Goal: Transaction & Acquisition: Book appointment/travel/reservation

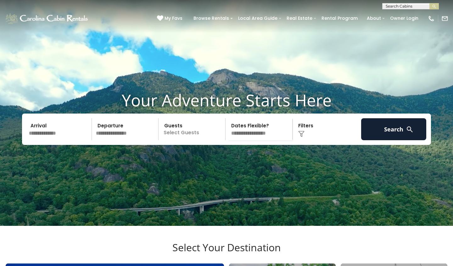
click at [40, 140] on input "text" at bounding box center [59, 129] width 65 height 22
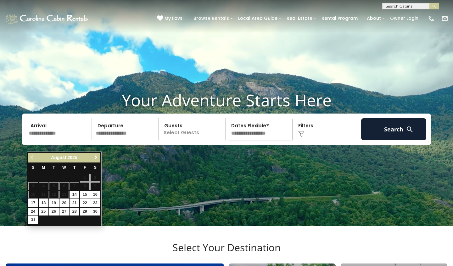
click at [95, 158] on span "Next" at bounding box center [95, 157] width 5 height 5
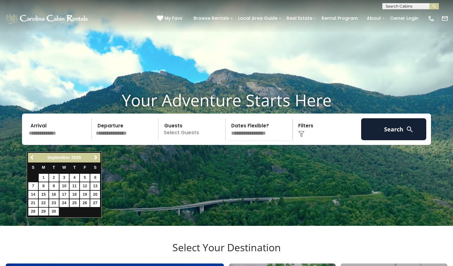
click at [77, 201] on link "25" at bounding box center [74, 204] width 10 height 8
type input "*******"
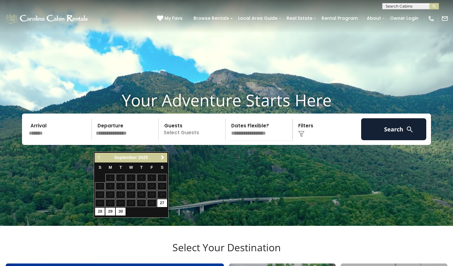
click at [102, 213] on link "28" at bounding box center [100, 212] width 10 height 8
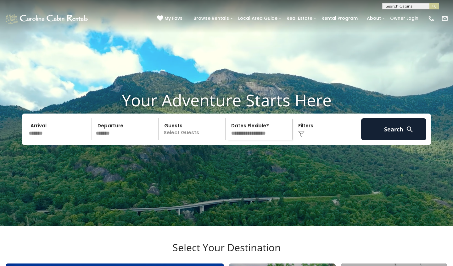
click at [110, 137] on input "*******" at bounding box center [126, 129] width 65 height 22
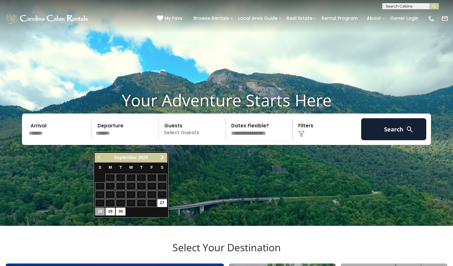
click at [110, 211] on link "29" at bounding box center [110, 212] width 10 height 8
type input "*******"
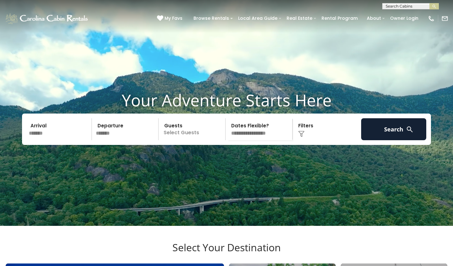
click at [176, 140] on p "Select Guests" at bounding box center [192, 129] width 65 height 22
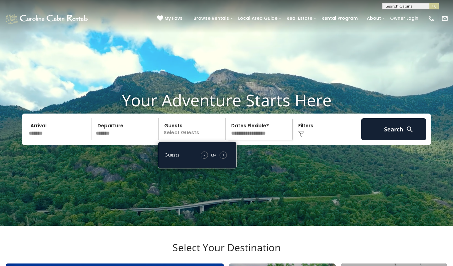
click at [224, 159] on div "+" at bounding box center [222, 155] width 7 height 7
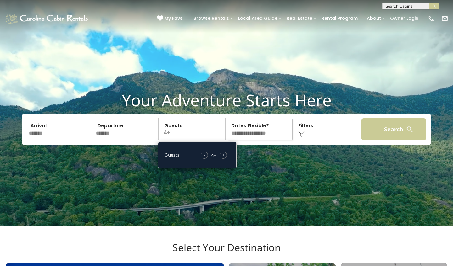
click at [377, 140] on button "Search" at bounding box center [393, 129] width 65 height 22
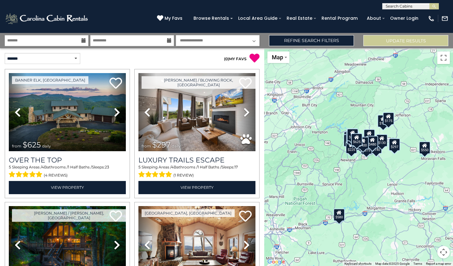
click at [83, 40] on icon at bounding box center [83, 40] width 4 height 4
click at [83, 42] on icon at bounding box center [83, 40] width 4 height 4
click at [83, 41] on icon at bounding box center [83, 40] width 4 height 4
click at [72, 41] on input "text" at bounding box center [47, 40] width 84 height 11
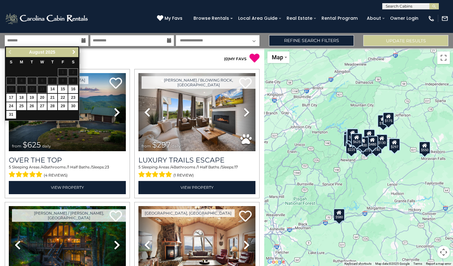
click at [72, 52] on span "Next" at bounding box center [73, 52] width 5 height 5
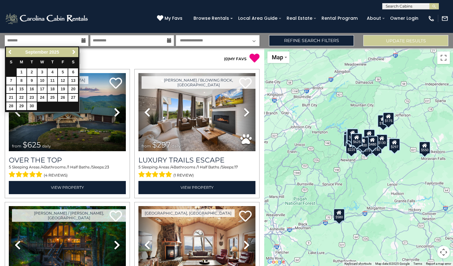
click at [53, 96] on link "25" at bounding box center [52, 98] width 10 height 8
type input "*******"
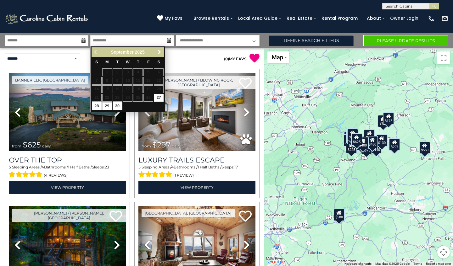
click at [105, 104] on link "29" at bounding box center [107, 106] width 10 height 8
type input "*******"
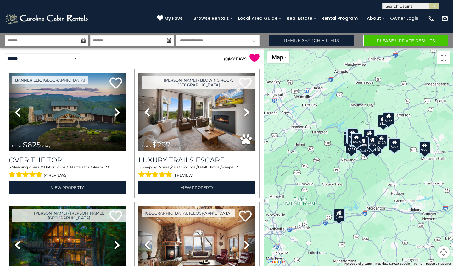
click at [372, 41] on button "Please Update Results" at bounding box center [405, 40] width 85 height 11
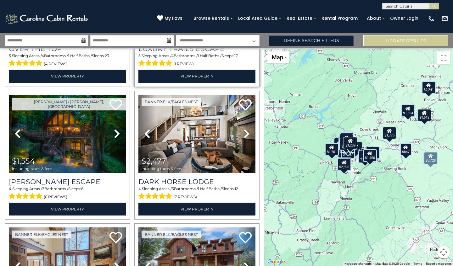
scroll to position [112, 0]
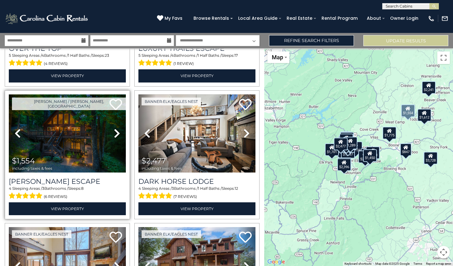
click at [118, 131] on icon at bounding box center [117, 134] width 6 height 10
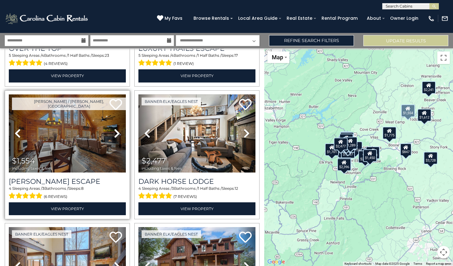
click at [84, 140] on img at bounding box center [67, 134] width 117 height 78
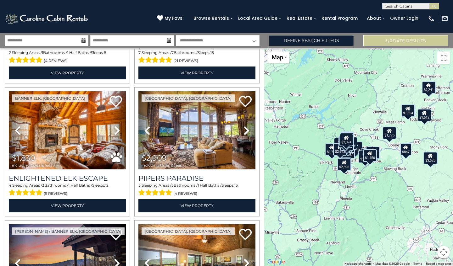
scroll to position [777, 0]
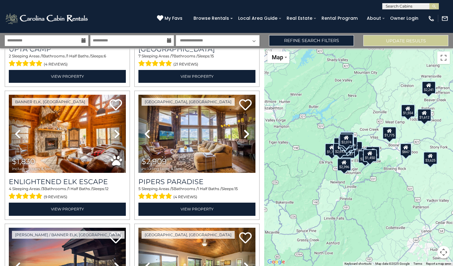
click at [168, 42] on icon at bounding box center [169, 40] width 4 height 4
click at [162, 41] on input "**********" at bounding box center [132, 40] width 84 height 11
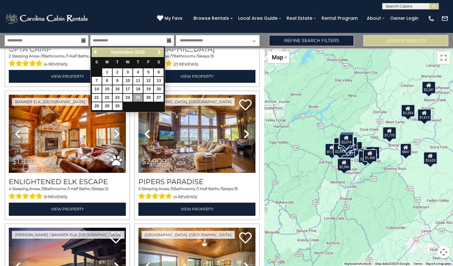
click at [141, 40] on input "**********" at bounding box center [132, 40] width 84 height 11
click at [137, 95] on link "25" at bounding box center [138, 98] width 10 height 8
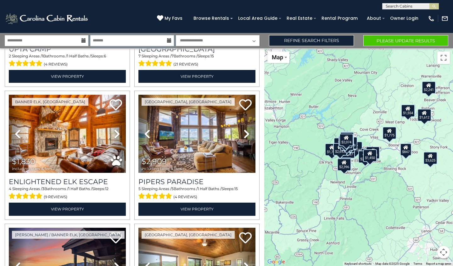
click at [136, 41] on input "*******" at bounding box center [132, 40] width 84 height 11
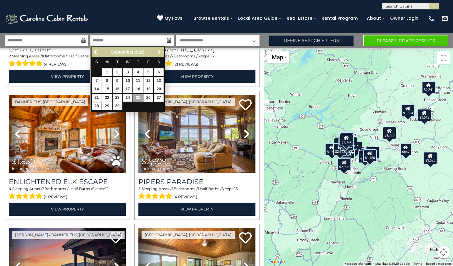
click at [98, 104] on link "28" at bounding box center [97, 106] width 10 height 8
type input "*******"
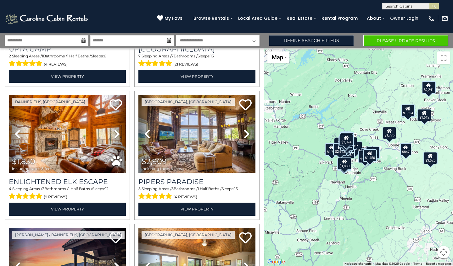
click at [386, 37] on button "Please Update Results" at bounding box center [405, 40] width 85 height 11
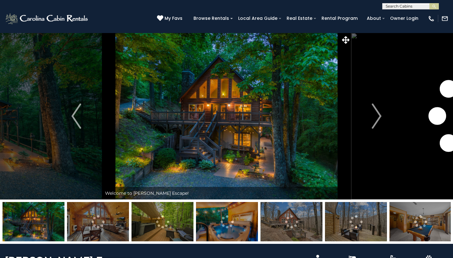
click at [379, 117] on img "Next" at bounding box center [375, 115] width 9 height 25
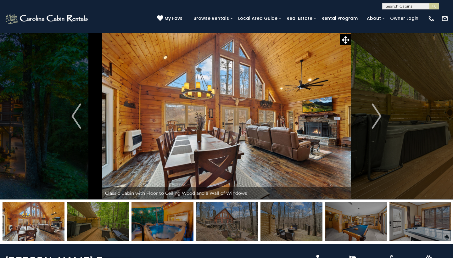
click at [379, 117] on img "Next" at bounding box center [375, 115] width 9 height 25
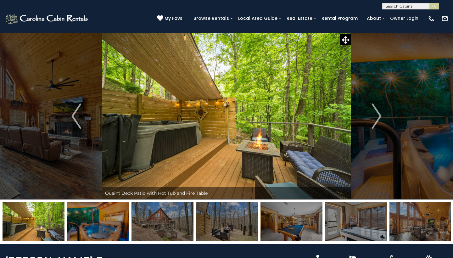
click at [379, 117] on img "Next" at bounding box center [375, 115] width 9 height 25
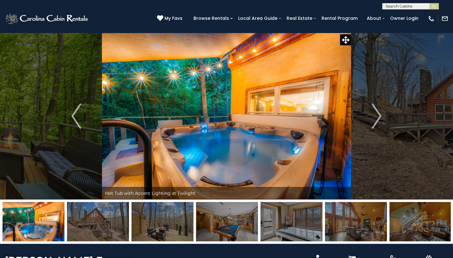
click at [379, 117] on img "Next" at bounding box center [375, 115] width 9 height 25
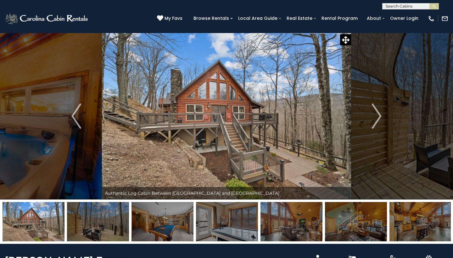
click at [379, 117] on img "Next" at bounding box center [375, 115] width 9 height 25
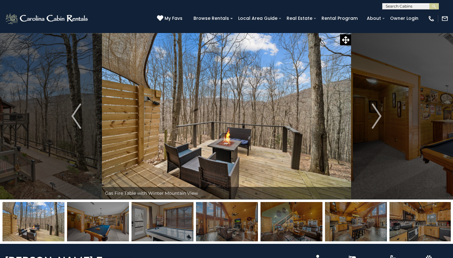
click at [379, 117] on img "Next" at bounding box center [375, 115] width 9 height 25
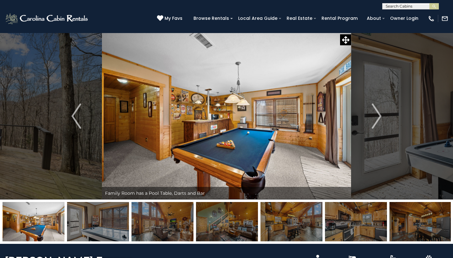
click at [379, 117] on img "Next" at bounding box center [375, 115] width 9 height 25
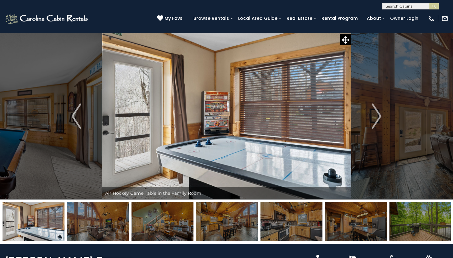
click at [379, 117] on img "Next" at bounding box center [375, 115] width 9 height 25
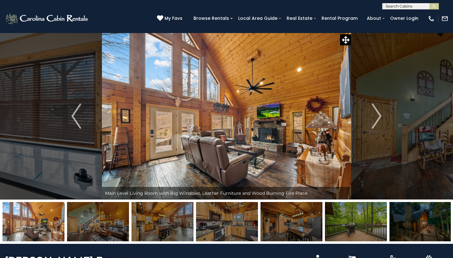
click at [379, 117] on img "Next" at bounding box center [375, 115] width 9 height 25
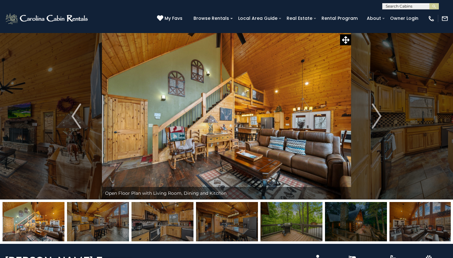
click at [379, 117] on img "Next" at bounding box center [375, 115] width 9 height 25
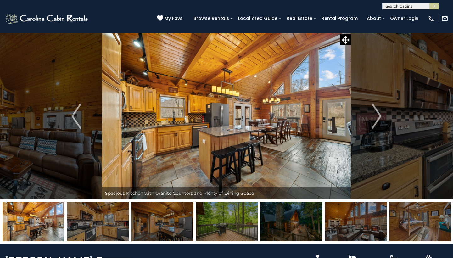
click at [379, 117] on img "Next" at bounding box center [375, 115] width 9 height 25
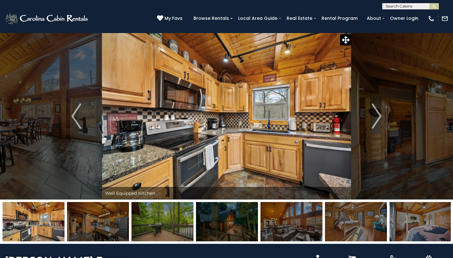
click at [379, 117] on img "Next" at bounding box center [375, 115] width 9 height 25
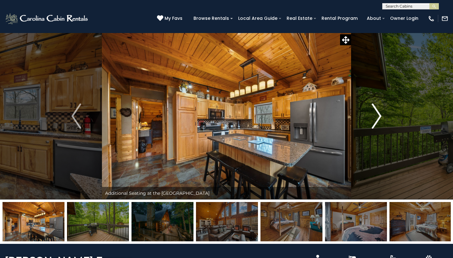
click at [379, 117] on img "Next" at bounding box center [375, 115] width 9 height 25
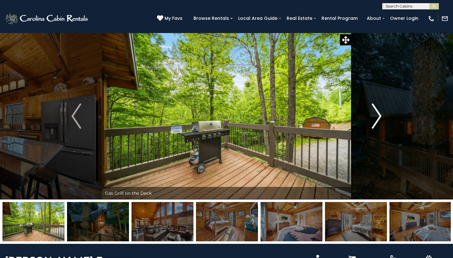
click at [379, 117] on img "Next" at bounding box center [375, 115] width 9 height 25
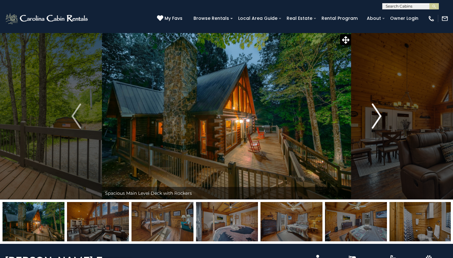
click at [379, 117] on img "Next" at bounding box center [375, 115] width 9 height 25
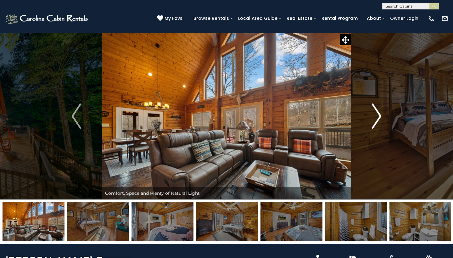
click at [379, 117] on img "Next" at bounding box center [375, 115] width 9 height 25
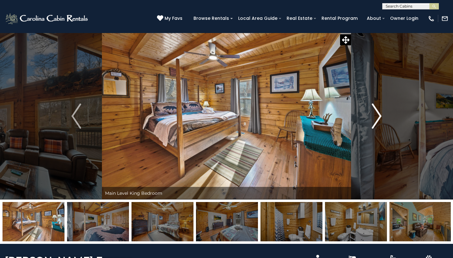
click at [379, 117] on img "Next" at bounding box center [375, 115] width 9 height 25
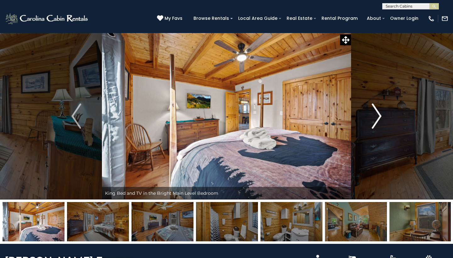
click at [379, 117] on img "Next" at bounding box center [375, 115] width 9 height 25
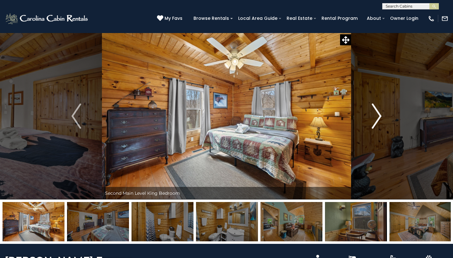
click at [379, 117] on img "Next" at bounding box center [375, 115] width 9 height 25
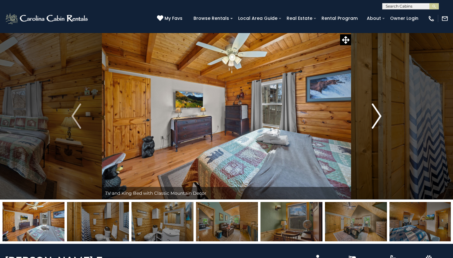
click at [379, 117] on img "Next" at bounding box center [375, 115] width 9 height 25
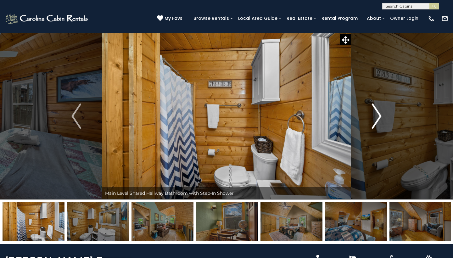
click at [379, 117] on img "Next" at bounding box center [375, 115] width 9 height 25
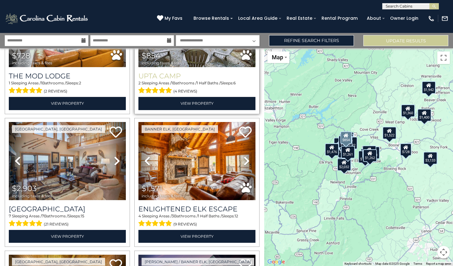
scroll to position [617, 0]
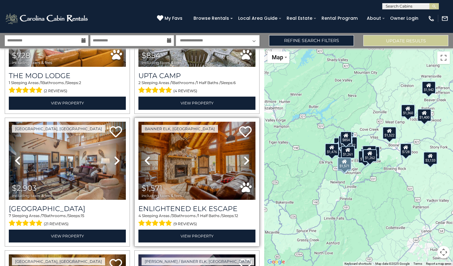
click at [206, 165] on img at bounding box center [196, 161] width 117 height 78
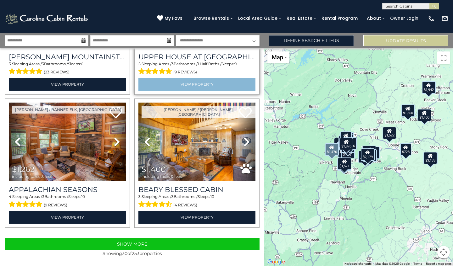
scroll to position [1840, 0]
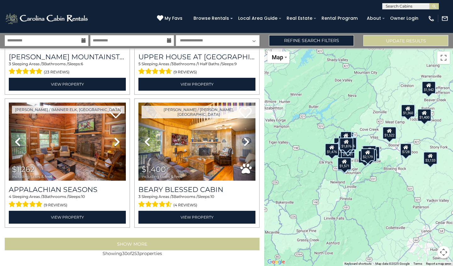
click at [190, 238] on button "Show More" at bounding box center [132, 244] width 255 height 13
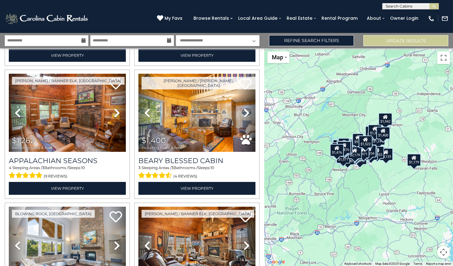
scroll to position [1867, 0]
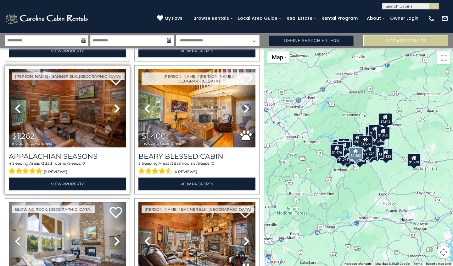
click at [75, 127] on img at bounding box center [67, 108] width 117 height 78
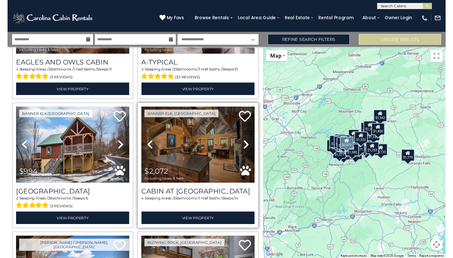
scroll to position [2895, 0]
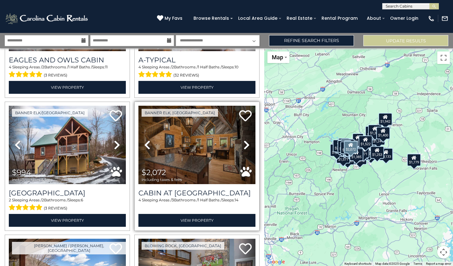
click at [199, 150] on img at bounding box center [196, 145] width 117 height 78
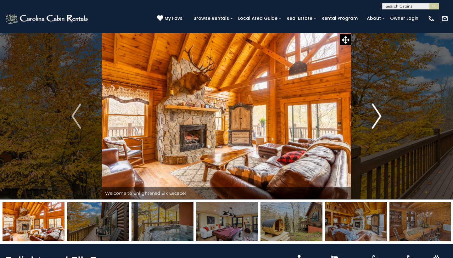
click at [379, 116] on img "Next" at bounding box center [375, 115] width 9 height 25
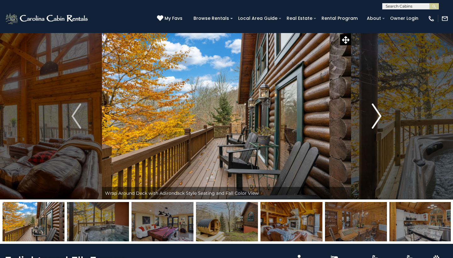
click at [379, 116] on img "Next" at bounding box center [375, 115] width 9 height 25
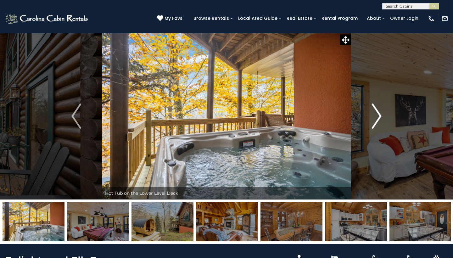
click at [379, 116] on img "Next" at bounding box center [375, 115] width 9 height 25
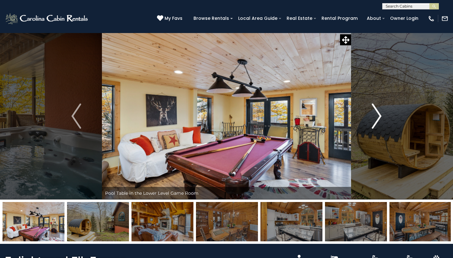
click at [379, 116] on img "Next" at bounding box center [375, 115] width 9 height 25
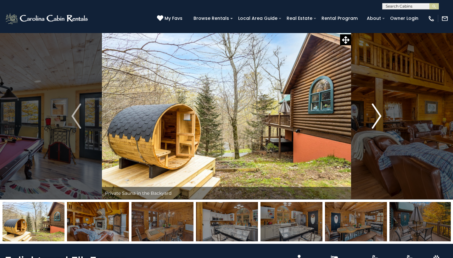
click at [379, 116] on img "Next" at bounding box center [375, 115] width 9 height 25
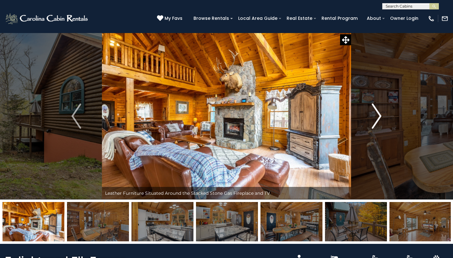
click at [379, 116] on img "Next" at bounding box center [375, 115] width 9 height 25
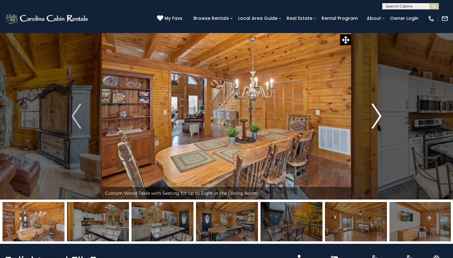
click at [379, 116] on img "Next" at bounding box center [375, 115] width 9 height 25
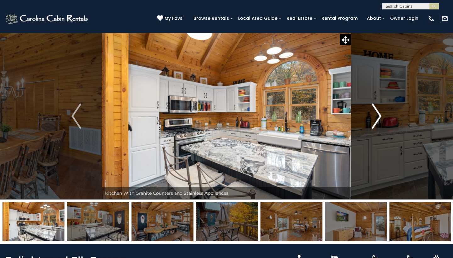
click at [379, 116] on img "Next" at bounding box center [375, 115] width 9 height 25
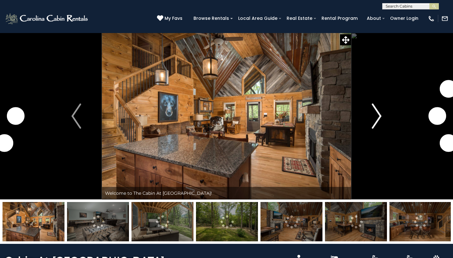
click at [380, 114] on img "Next" at bounding box center [375, 115] width 9 height 25
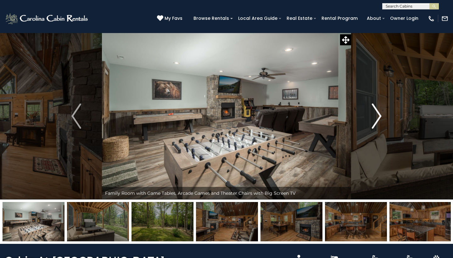
click at [380, 114] on img "Next" at bounding box center [375, 115] width 9 height 25
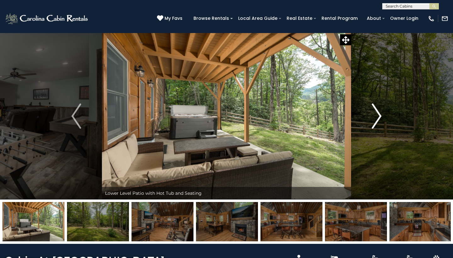
click at [380, 114] on img "Next" at bounding box center [375, 115] width 9 height 25
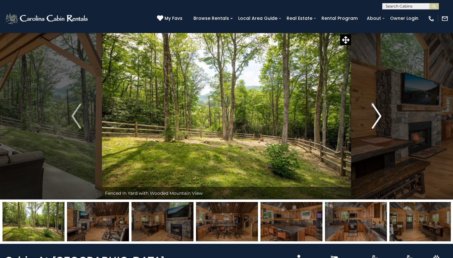
click at [380, 114] on img "Next" at bounding box center [375, 115] width 9 height 25
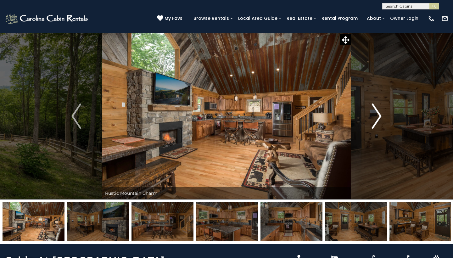
click at [377, 115] on img "Next" at bounding box center [375, 115] width 9 height 25
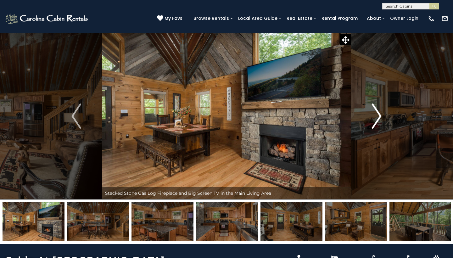
click at [377, 115] on img "Next" at bounding box center [375, 115] width 9 height 25
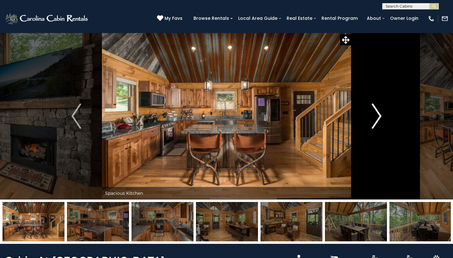
click at [377, 115] on img "Next" at bounding box center [375, 115] width 9 height 25
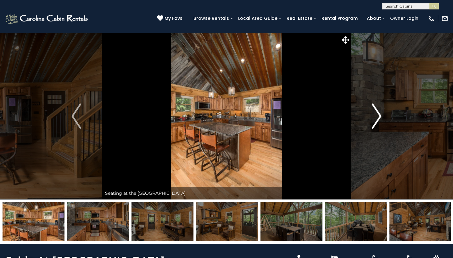
click at [377, 115] on img "Next" at bounding box center [375, 115] width 9 height 25
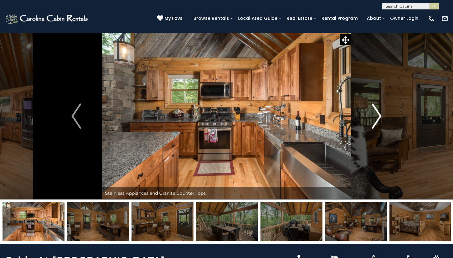
click at [377, 115] on img "Next" at bounding box center [375, 115] width 9 height 25
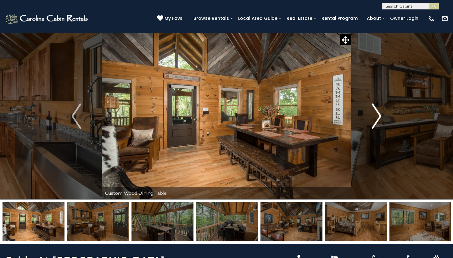
click at [377, 115] on img "Next" at bounding box center [375, 115] width 9 height 25
